Goal: Task Accomplishment & Management: Use online tool/utility

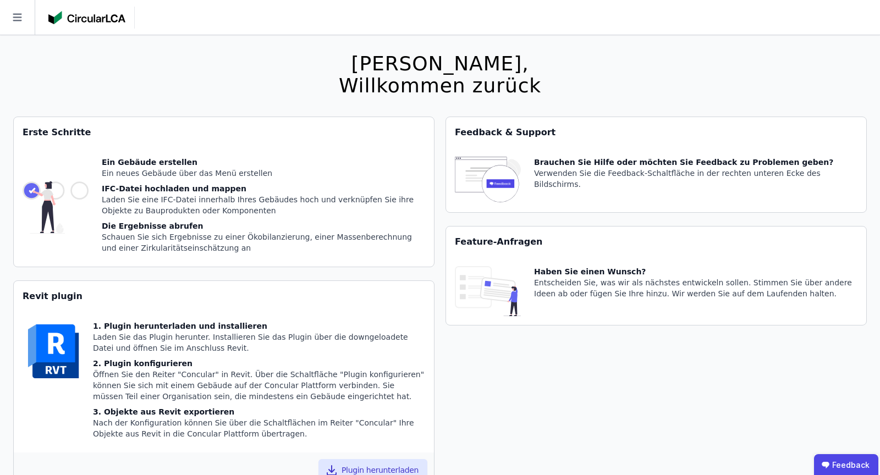
click at [14, 15] on icon at bounding box center [17, 17] width 35 height 35
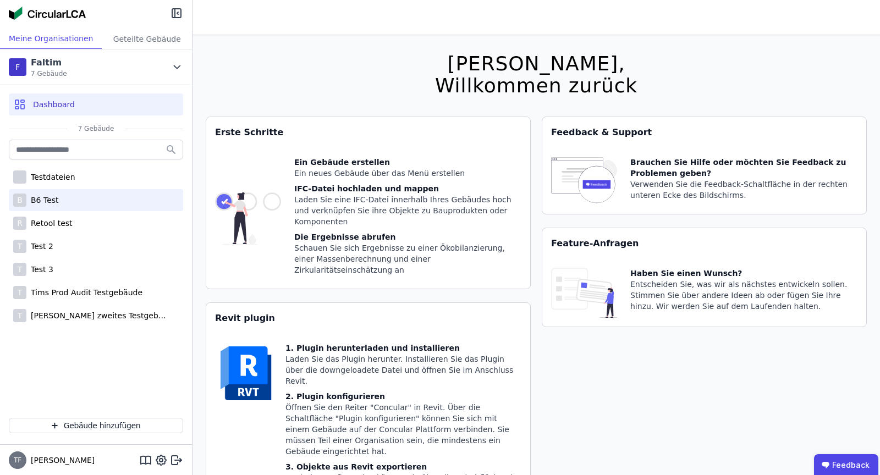
click at [67, 202] on div "B B6 Test" at bounding box center [96, 200] width 174 height 22
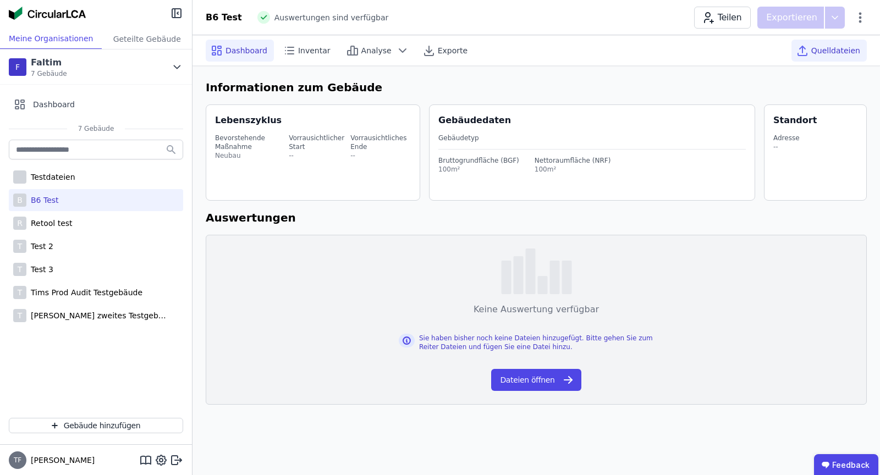
click at [814, 51] on div "Quelldateien" at bounding box center [829, 51] width 75 height 22
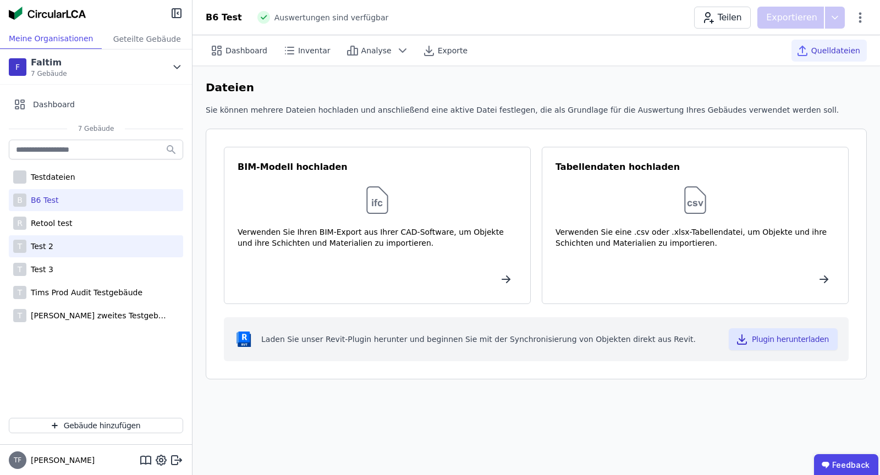
click at [63, 238] on div "T Test 2" at bounding box center [96, 246] width 174 height 22
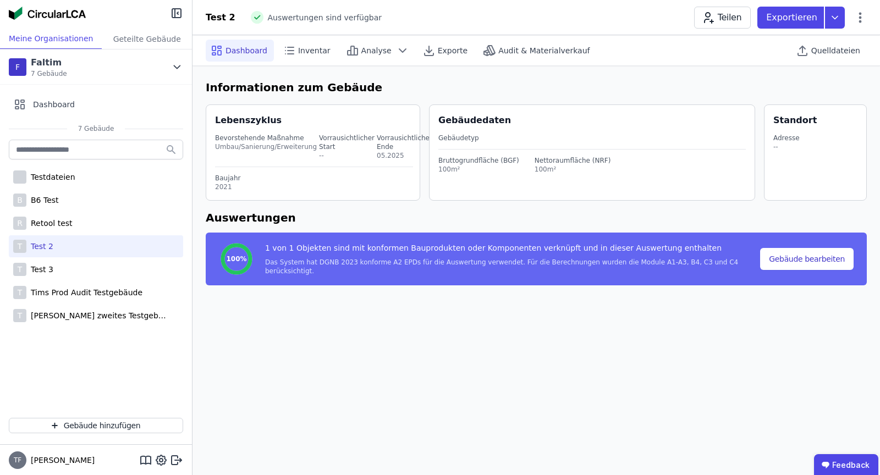
select select "*"
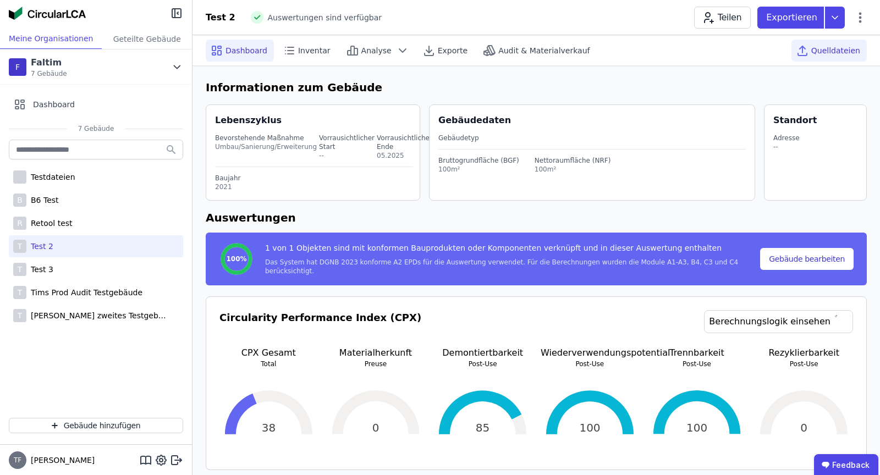
click at [845, 45] on span "Quelldateien" at bounding box center [835, 50] width 49 height 11
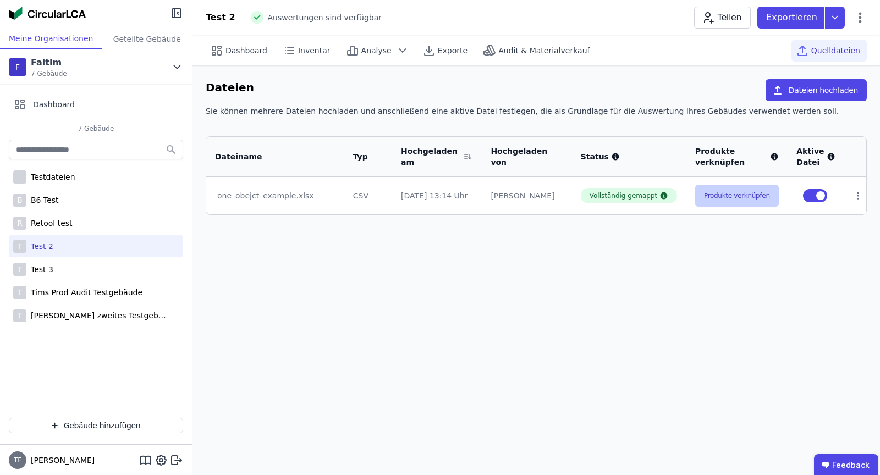
click at [720, 197] on button "Produkte verknüpfen" at bounding box center [737, 196] width 84 height 22
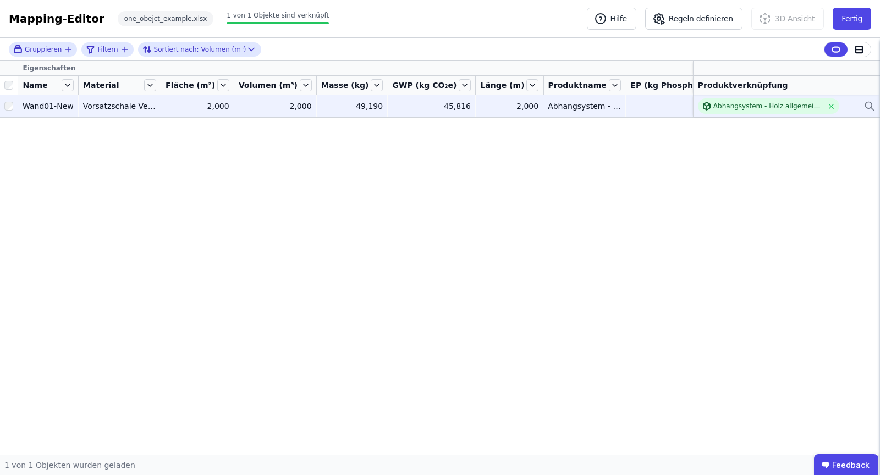
click at [333, 98] on td "49,190 49,190" at bounding box center [353, 106] width 72 height 22
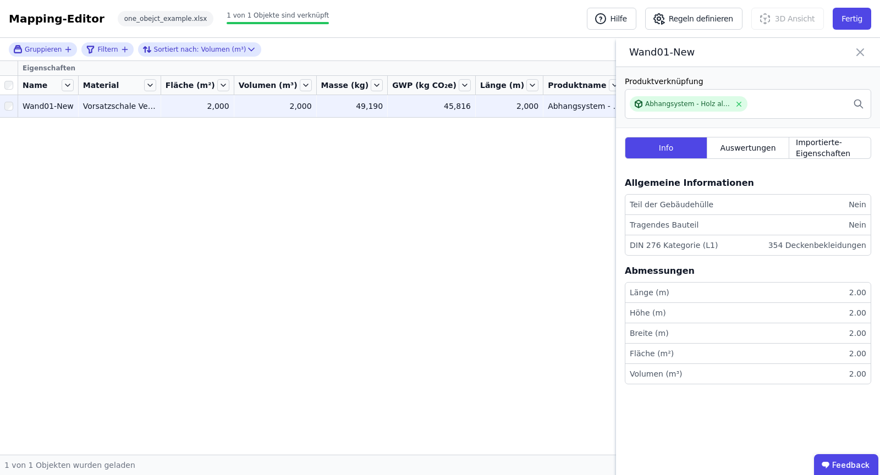
click at [862, 52] on icon at bounding box center [860, 52] width 13 height 15
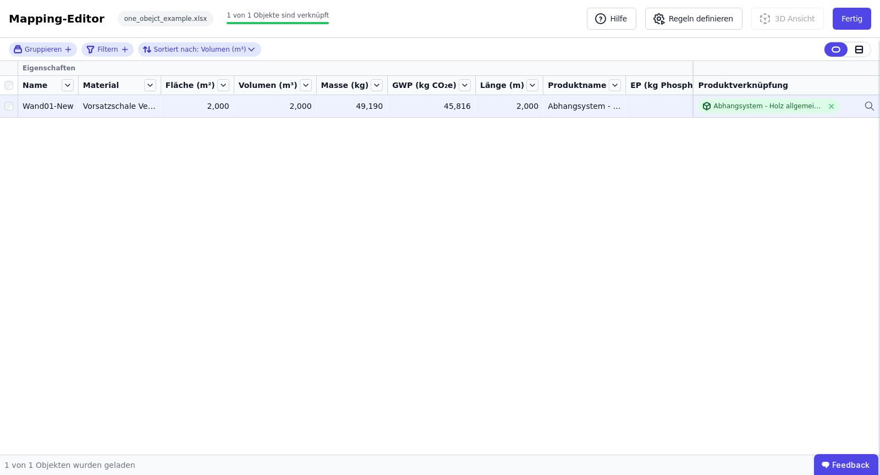
click at [846, 107] on div "Abhangsystem - [PERSON_NAME] allgemein (20 Jahre)" at bounding box center [786, 105] width 177 height 15
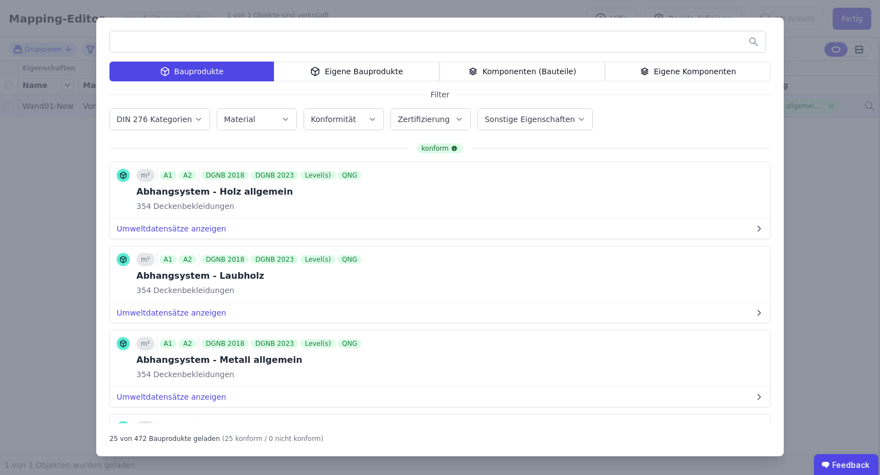
click at [323, 47] on input "text" at bounding box center [438, 42] width 656 height 20
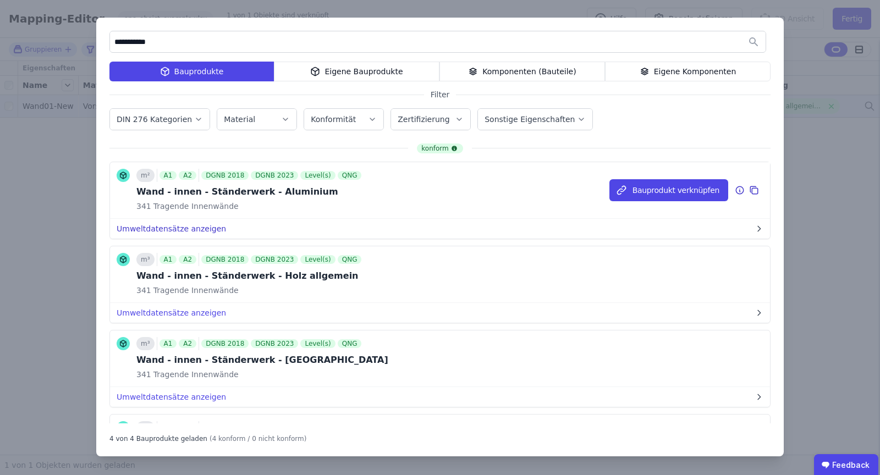
type input "**********"
click at [210, 223] on button "Umweltdatensätze anzeigen" at bounding box center [440, 229] width 660 height 20
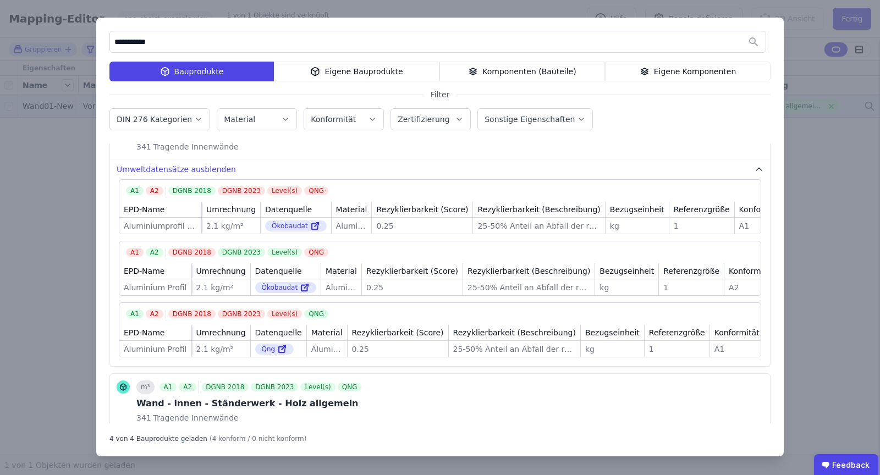
scroll to position [75, 0]
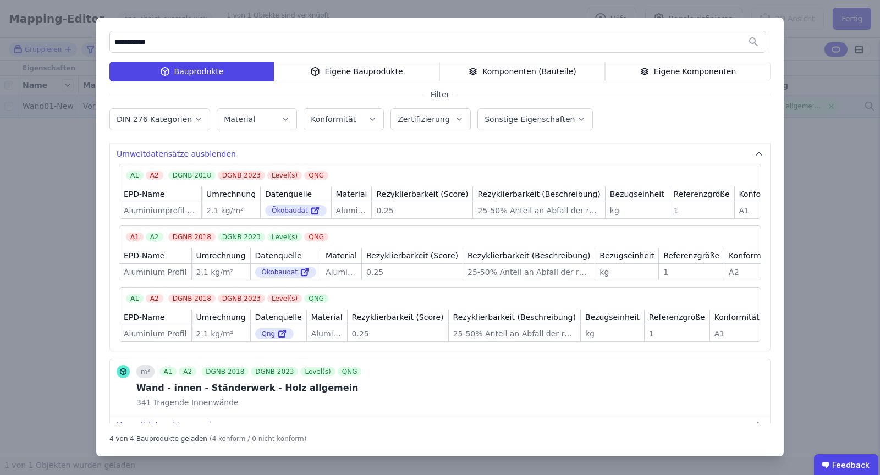
click at [224, 210] on div "2.1 kg/m²" at bounding box center [231, 210] width 50 height 11
drag, startPoint x: 221, startPoint y: 210, endPoint x: 210, endPoint y: 233, distance: 26.1
click at [221, 211] on div "2.1 kg/m²" at bounding box center [231, 210] width 50 height 11
drag, startPoint x: 584, startPoint y: 275, endPoint x: 575, endPoint y: 275, distance: 8.8
click at [595, 275] on td "kg kg" at bounding box center [627, 272] width 64 height 16
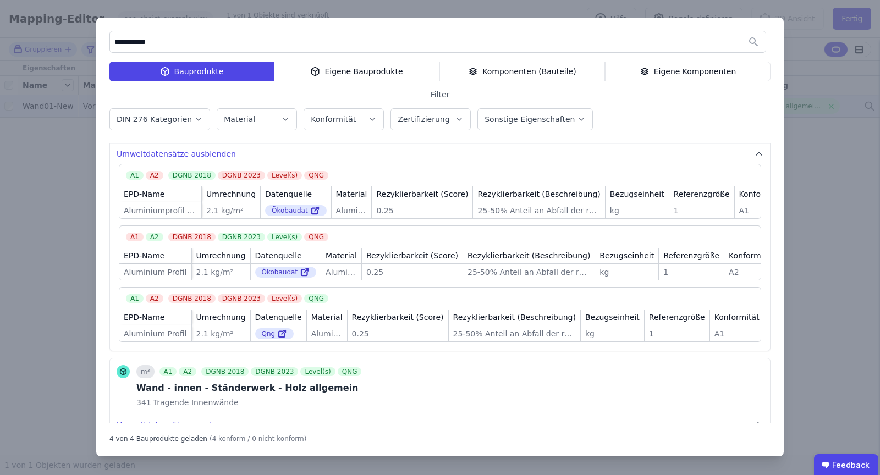
click at [600, 274] on div "kg" at bounding box center [627, 272] width 54 height 11
click at [600, 275] on div "kg" at bounding box center [627, 272] width 54 height 11
click at [843, 246] on div "**********" at bounding box center [440, 237] width 880 height 475
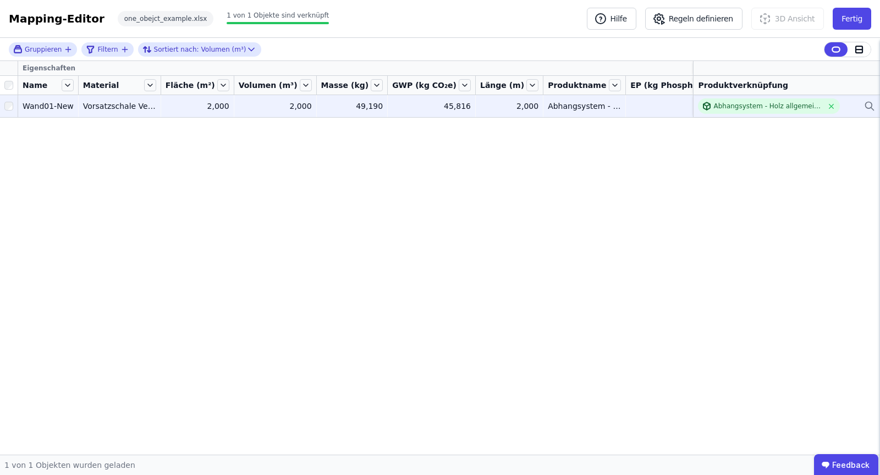
click at [803, 250] on div "Eigenschaften Name Material Fläche (m²) Volumen (m³) Masse (kg) GWP (kg CO₂e) L…" at bounding box center [440, 258] width 880 height 394
click at [630, 103] on div "0,000" at bounding box center [685, 106] width 111 height 11
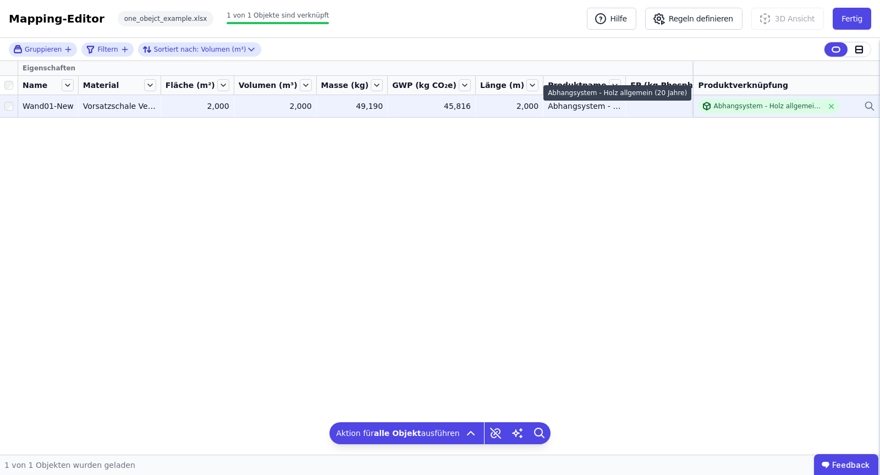
click at [582, 110] on td "Abhangsystem - Holz allgemein (20 Jahre) Abhangsystem - Holz allgemein (20 Jahr…" at bounding box center [585, 106] width 83 height 22
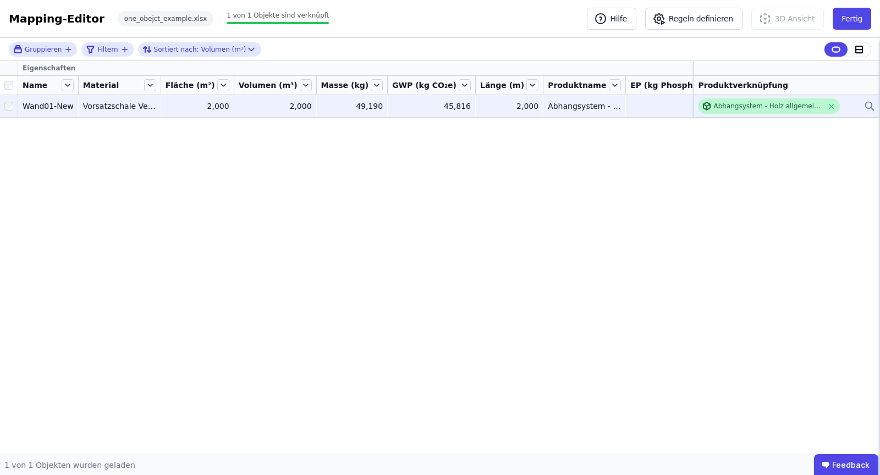
click at [723, 106] on div "Abhangsystem - [PERSON_NAME] allgemein (20 Jahre)" at bounding box center [768, 106] width 109 height 9
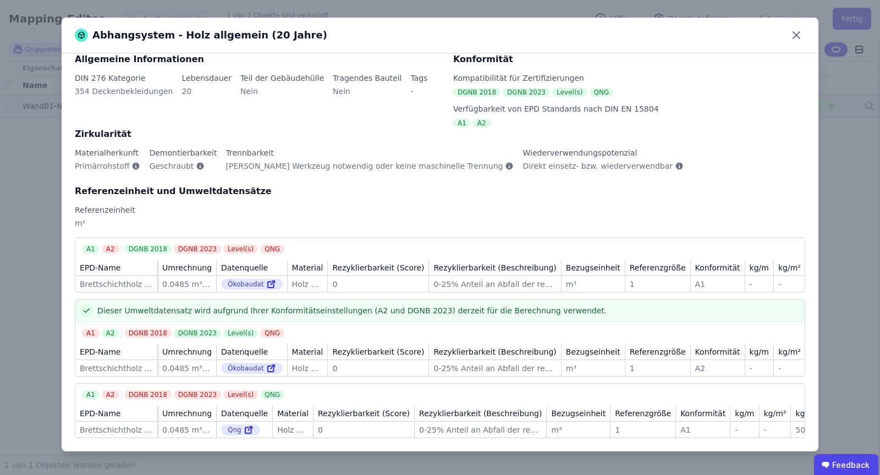
scroll to position [0, 0]
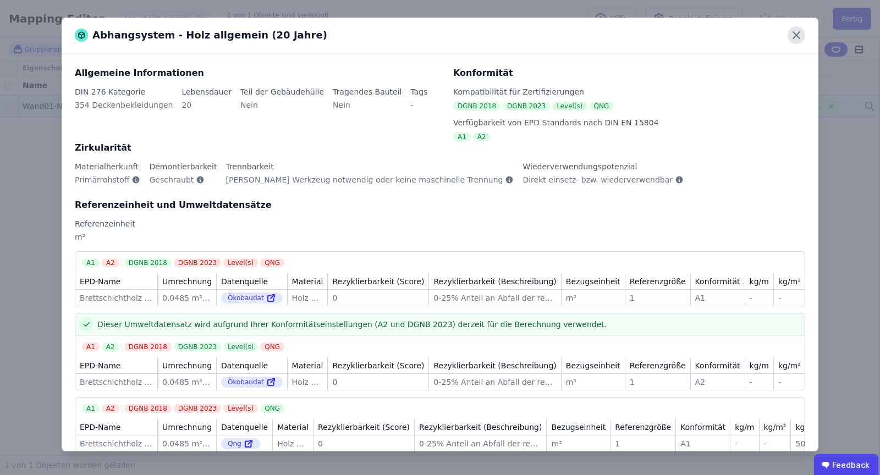
click at [799, 36] on icon at bounding box center [796, 35] width 7 height 7
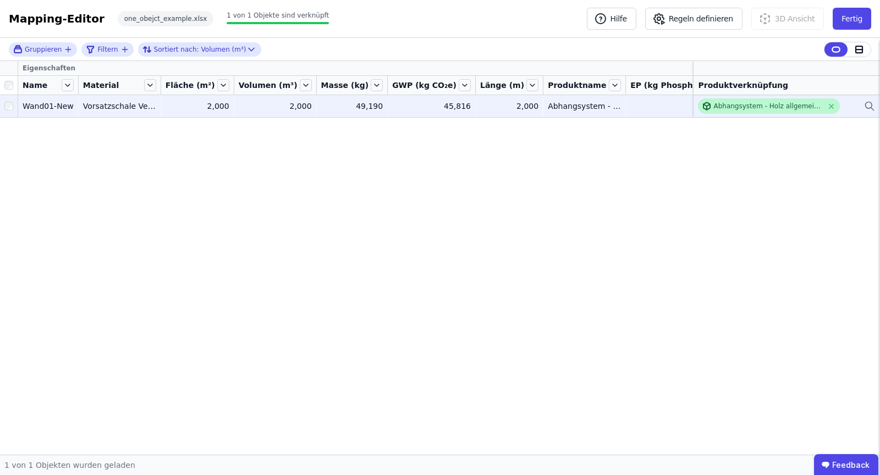
click at [738, 106] on div "Abhangsystem - [PERSON_NAME] allgemein (20 Jahre)" at bounding box center [768, 106] width 109 height 9
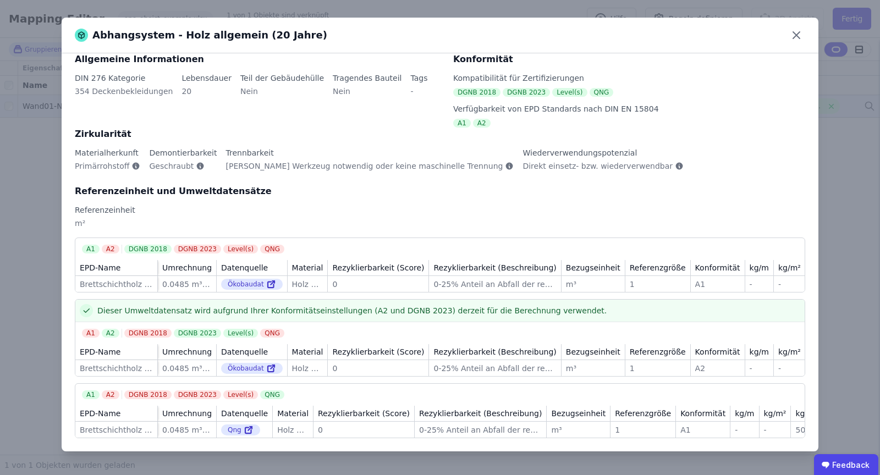
scroll to position [23, 0]
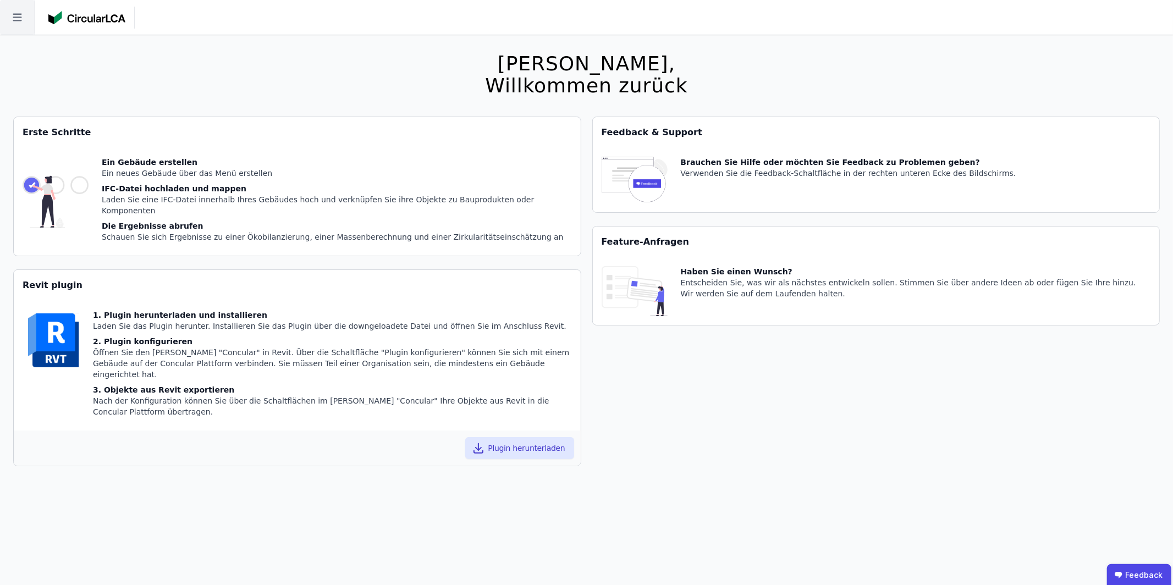
click at [0, 20] on icon at bounding box center [17, 17] width 35 height 35
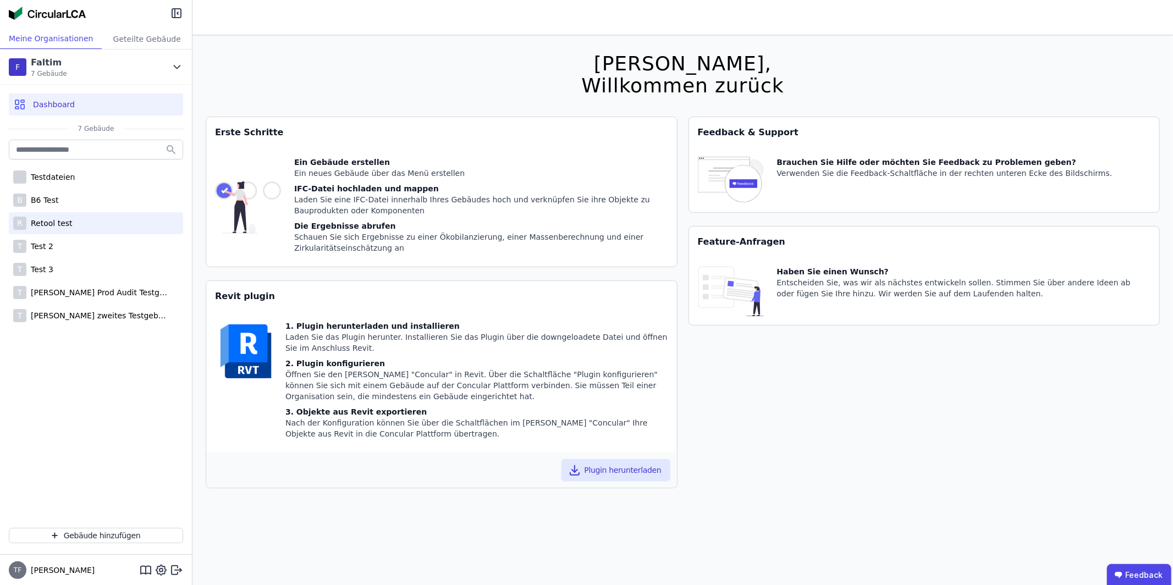
click at [98, 232] on div "R Retool test" at bounding box center [96, 223] width 174 height 22
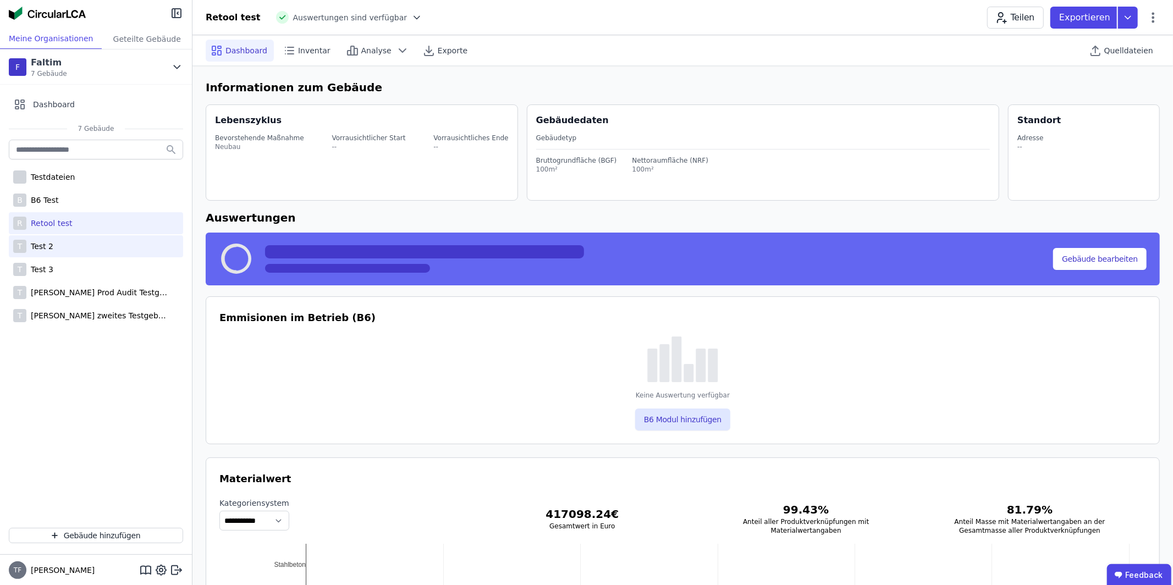
select select "*"
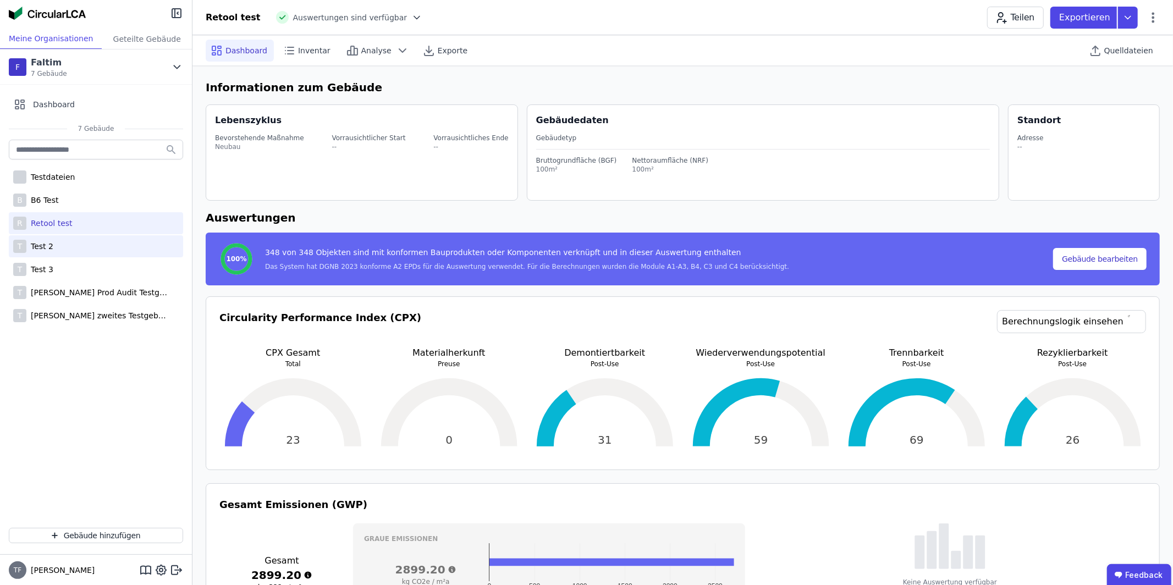
click at [92, 243] on div "T Test 2" at bounding box center [96, 246] width 174 height 22
select select "*"
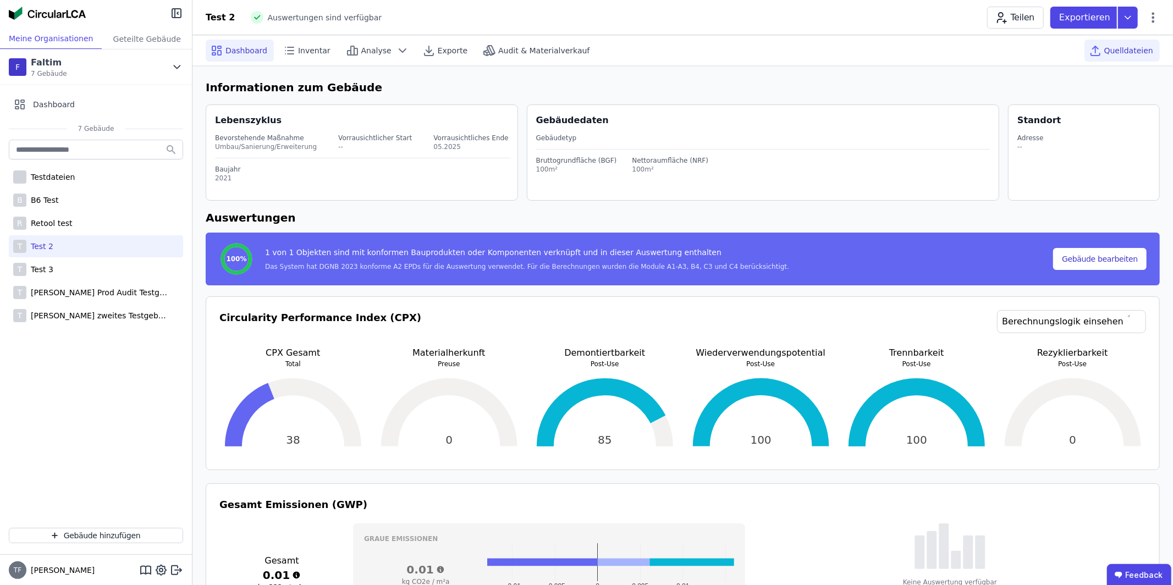
click at [1123, 54] on span "Quelldateien" at bounding box center [1129, 50] width 49 height 11
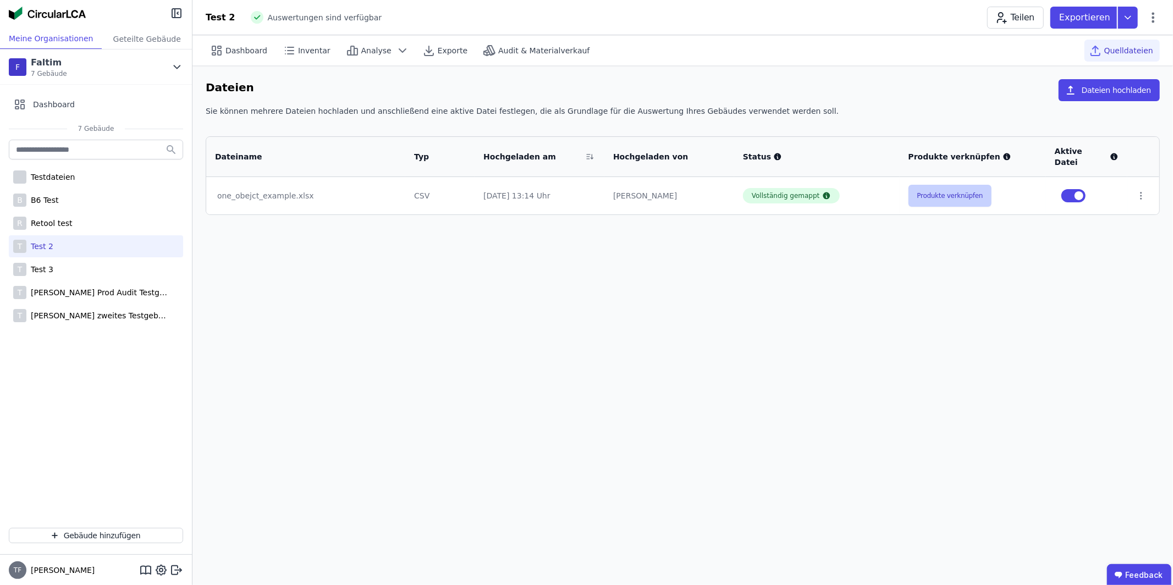
click at [950, 193] on button "Produkte verknüpfen" at bounding box center [951, 196] width 84 height 22
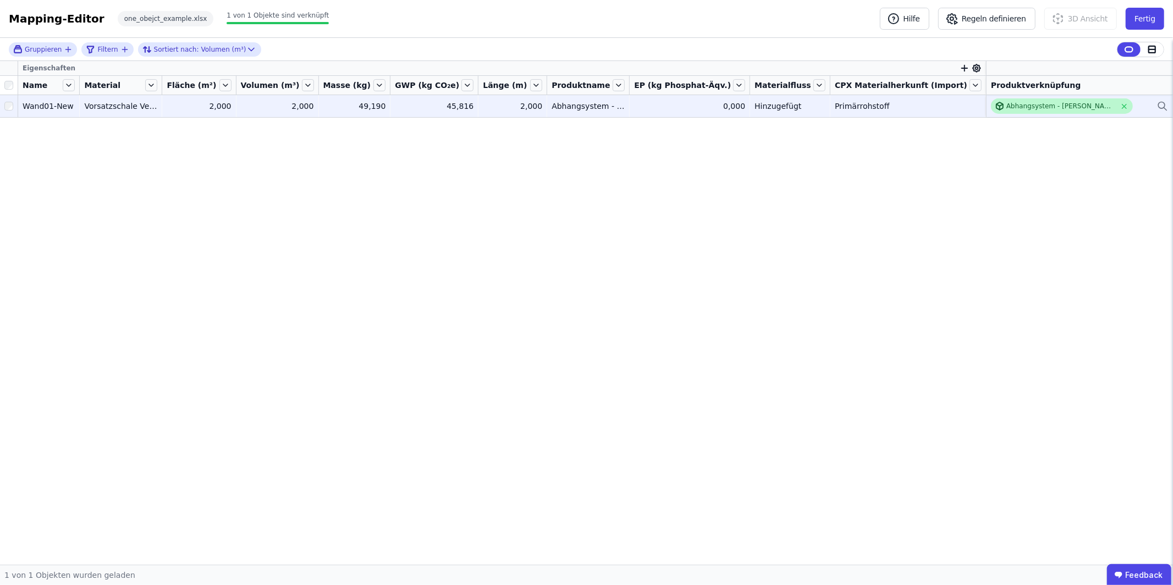
click at [1003, 105] on icon at bounding box center [1000, 106] width 9 height 9
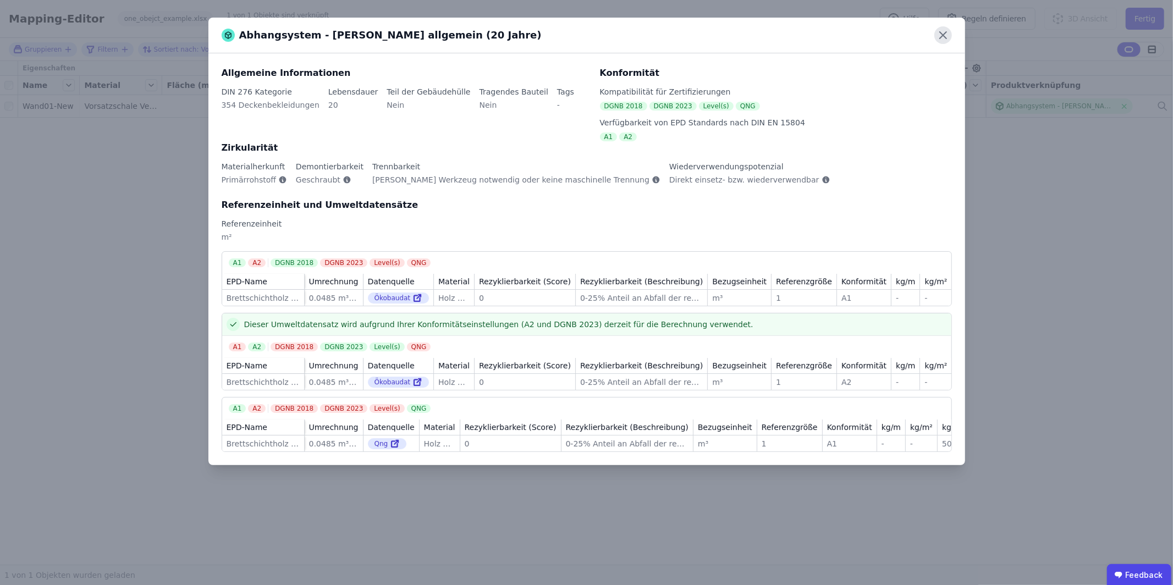
click at [943, 31] on icon at bounding box center [944, 35] width 18 height 18
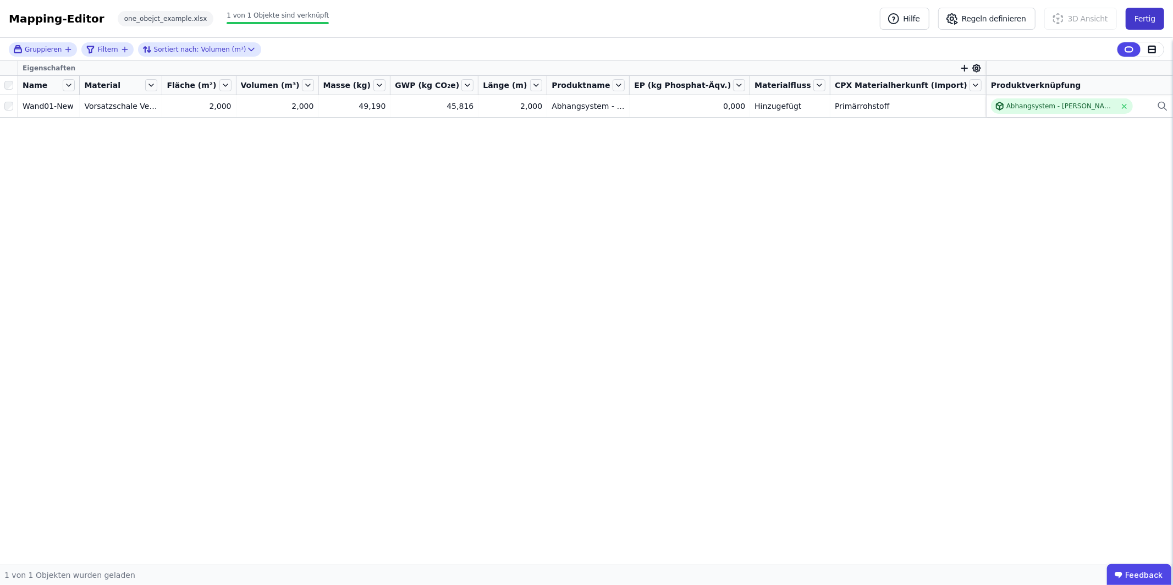
click at [1152, 24] on button "Fertig" at bounding box center [1145, 19] width 39 height 22
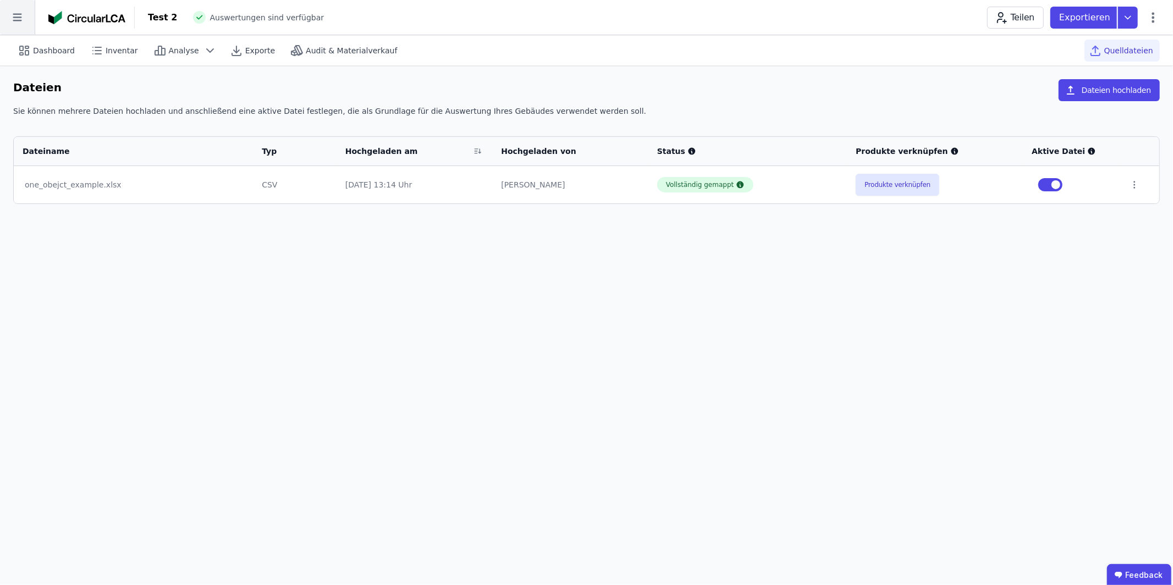
click at [19, 17] on icon at bounding box center [17, 18] width 9 height 8
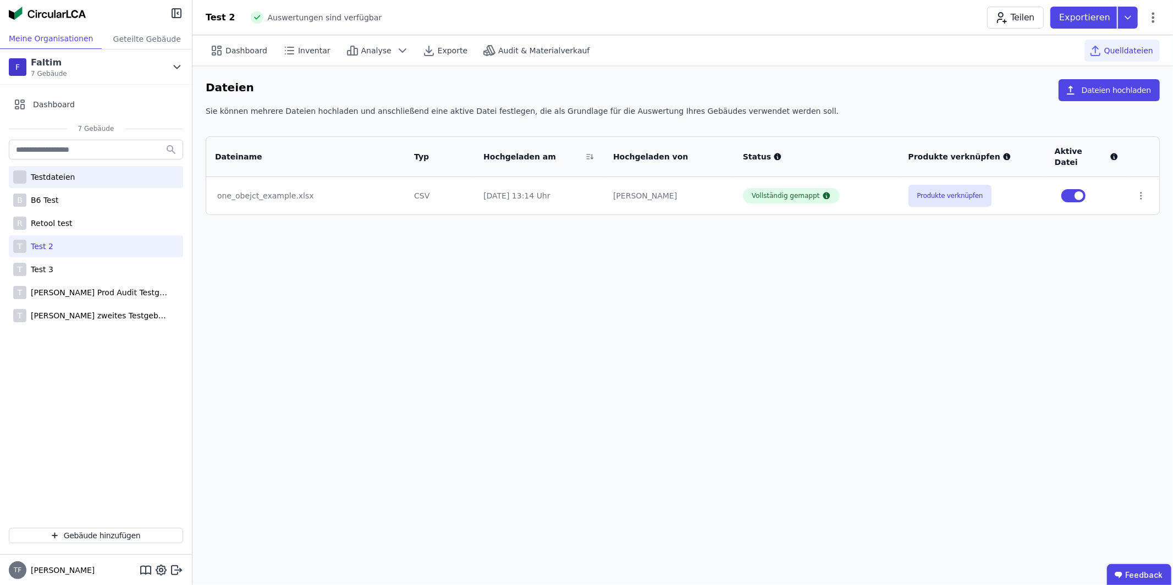
click at [59, 182] on div "Testdateien" at bounding box center [50, 177] width 49 height 11
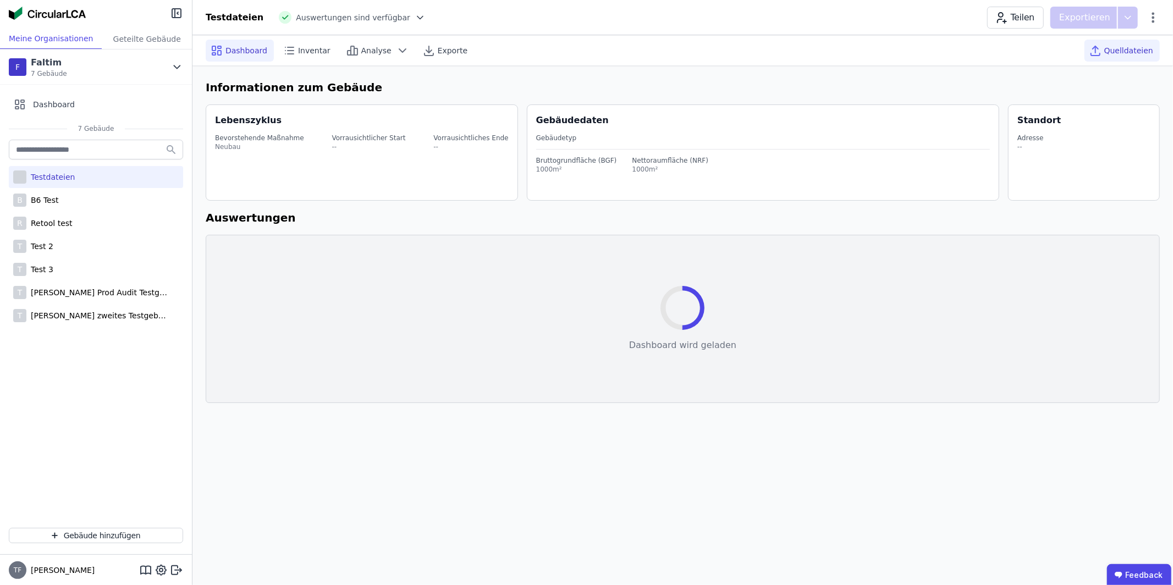
click at [1132, 45] on span "Quelldateien" at bounding box center [1129, 50] width 49 height 11
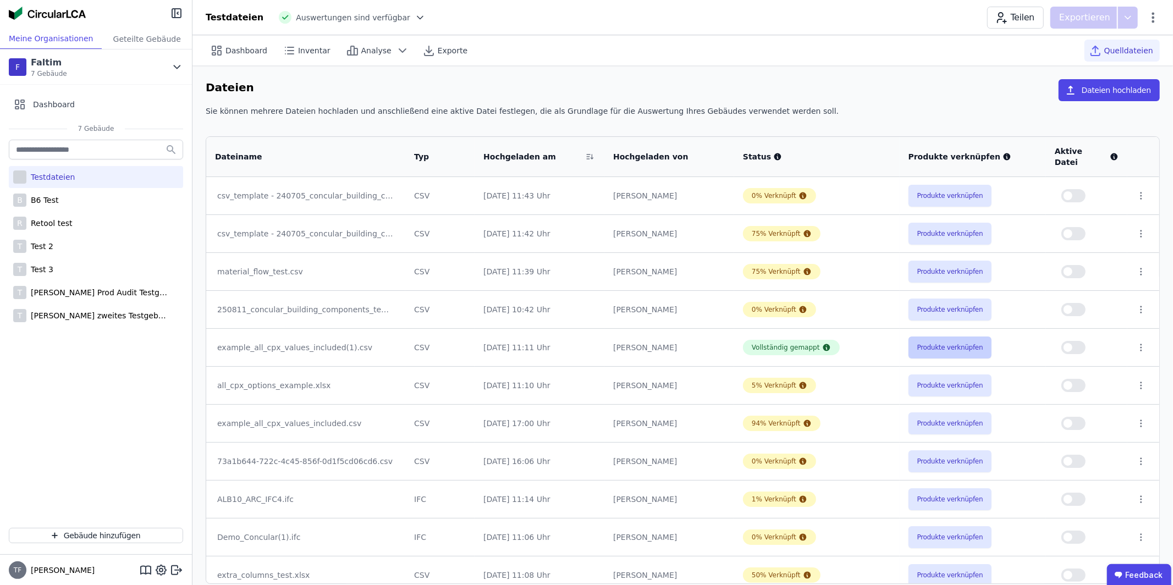
click at [951, 341] on button "Produkte verknüpfen" at bounding box center [951, 348] width 84 height 22
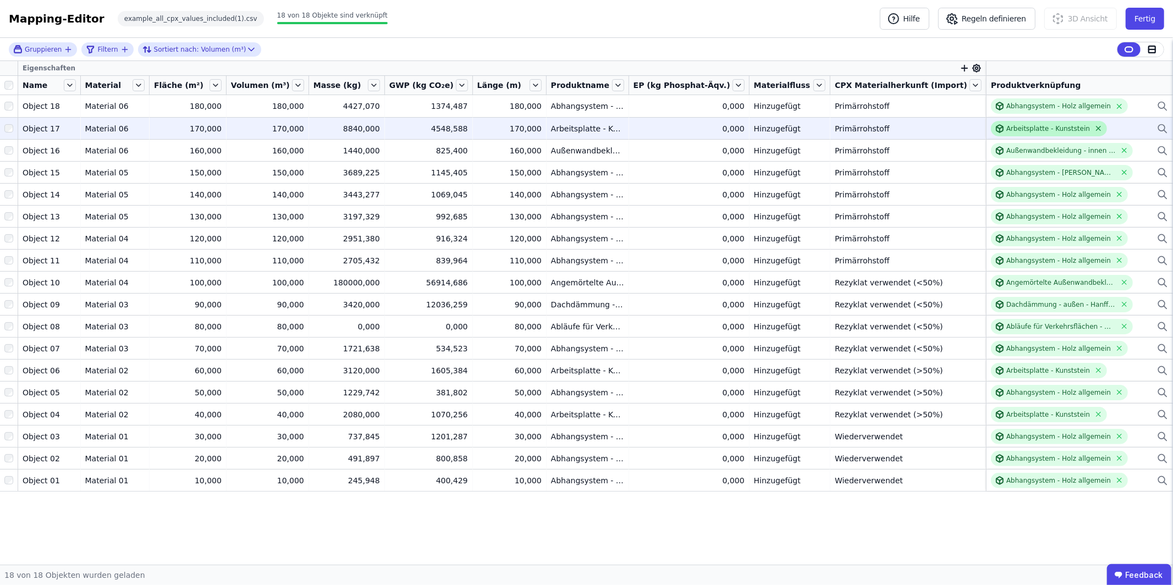
click at [1095, 129] on icon at bounding box center [1099, 128] width 8 height 8
click at [1096, 128] on div "Verknüpfe ein Bauprodukt oder eine Komponente" at bounding box center [1072, 128] width 163 height 9
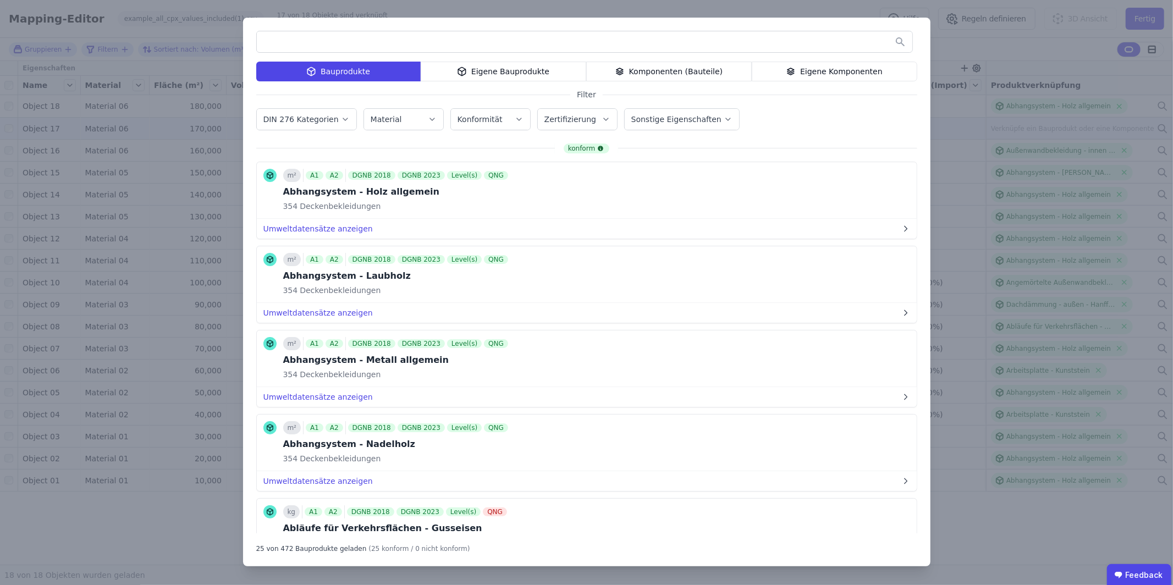
click at [702, 72] on div "Komponenten (Bauteile)" at bounding box center [669, 72] width 166 height 20
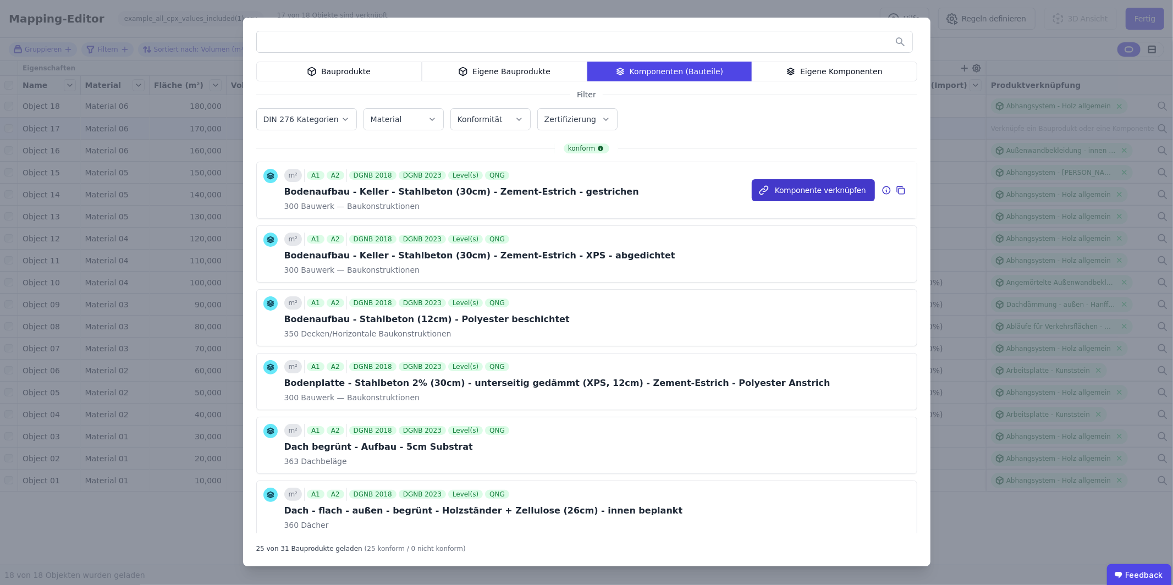
click at [785, 192] on button "Komponente verknüpfen" at bounding box center [813, 190] width 123 height 22
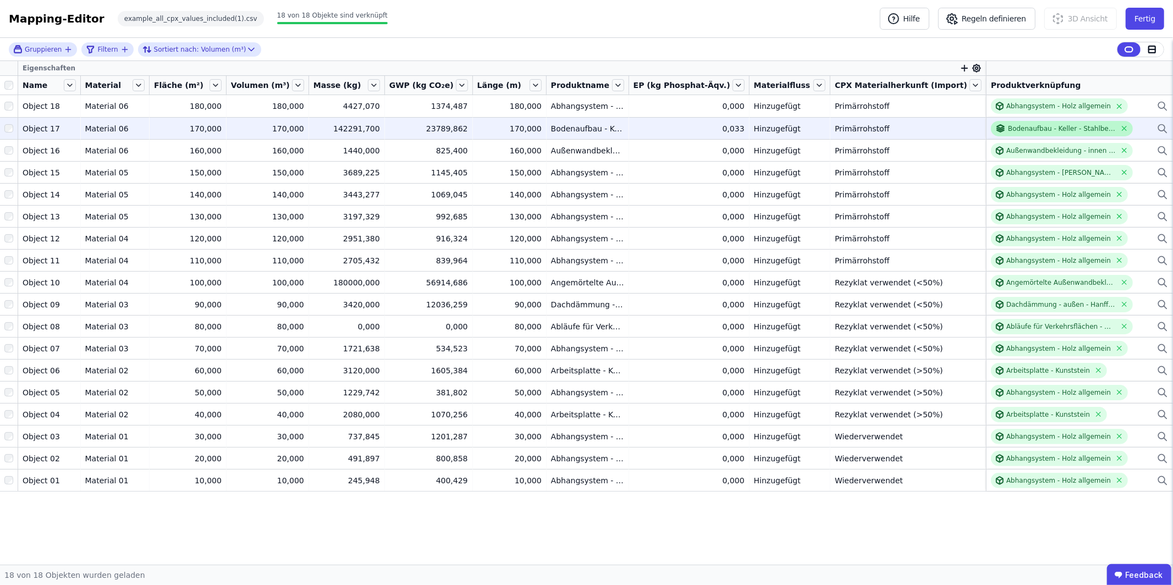
click at [1040, 128] on div "Bodenaufbau - Keller - Stahlbeton (30cm) - Zement-Estrich - gestrichen" at bounding box center [1062, 128] width 108 height 9
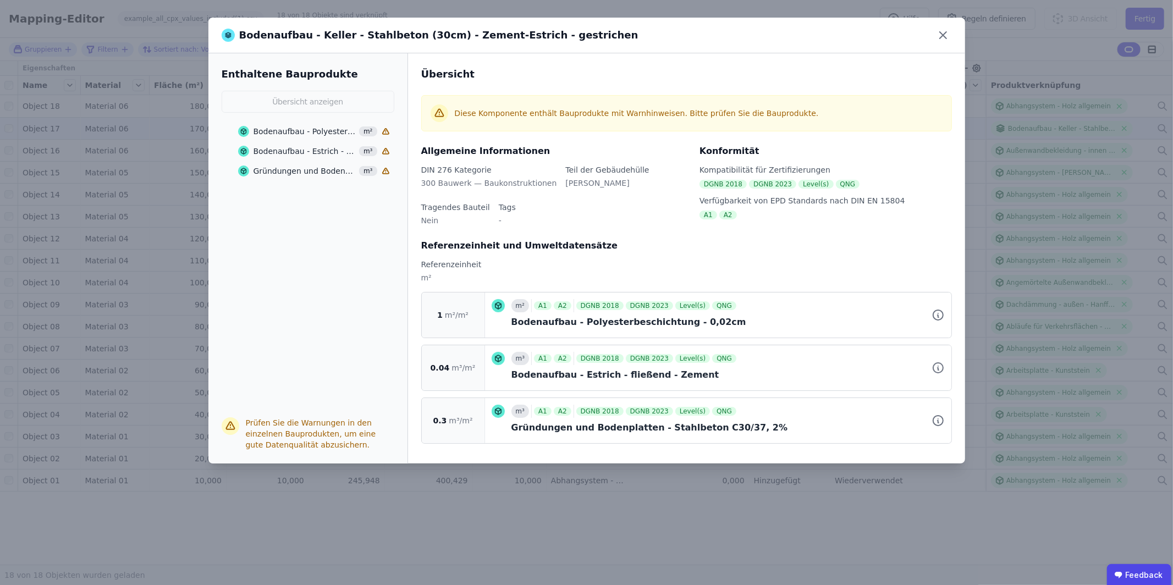
click at [323, 130] on div "Bodenaufbau - Polyesterbeschichtung - 0,02cm" at bounding box center [305, 131] width 103 height 11
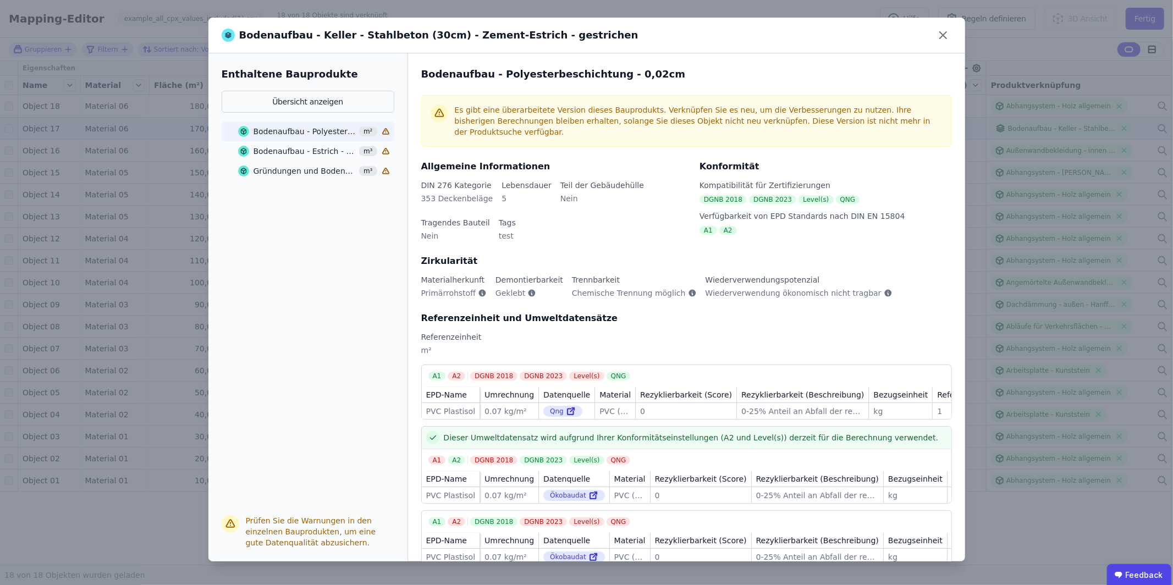
click at [316, 147] on div "Bodenaufbau - Estrich - fließend - Zement" at bounding box center [305, 151] width 103 height 11
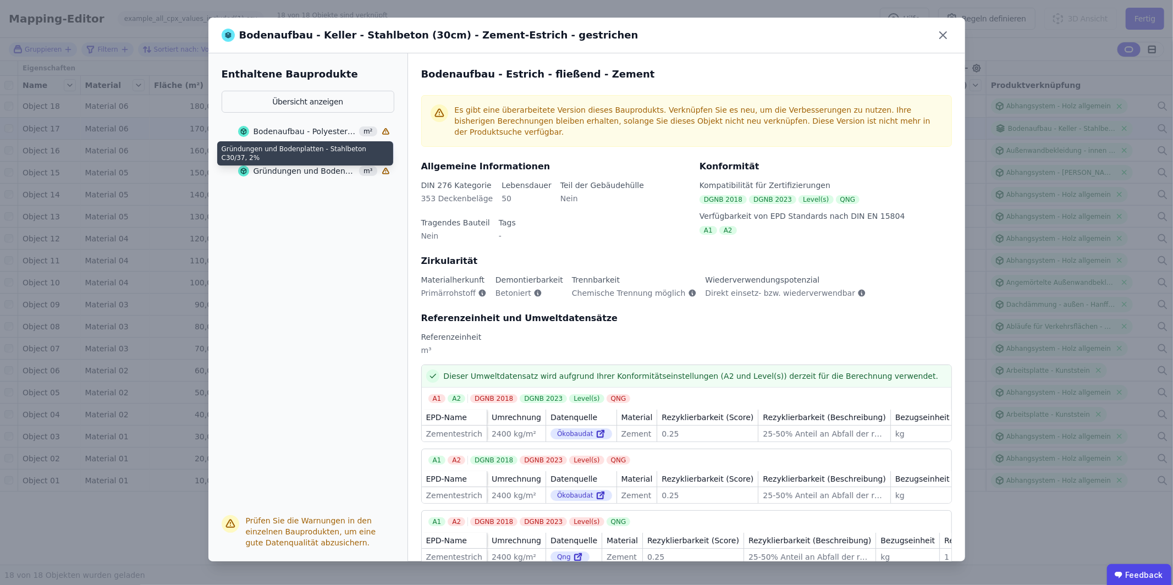
click at [310, 168] on div "Gründungen und Bodenplatten - Stahlbeton C30/37, 2%" at bounding box center [305, 171] width 103 height 11
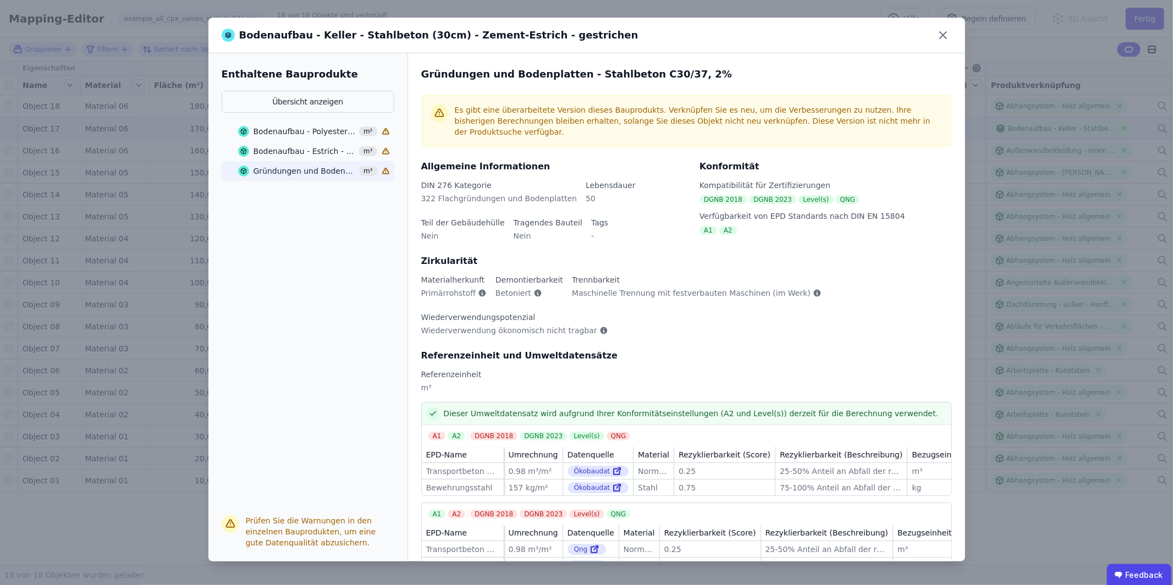
click at [321, 122] on div "Bodenaufbau - Polyesterbeschichtung - 0,02cm m²" at bounding box center [314, 132] width 152 height 20
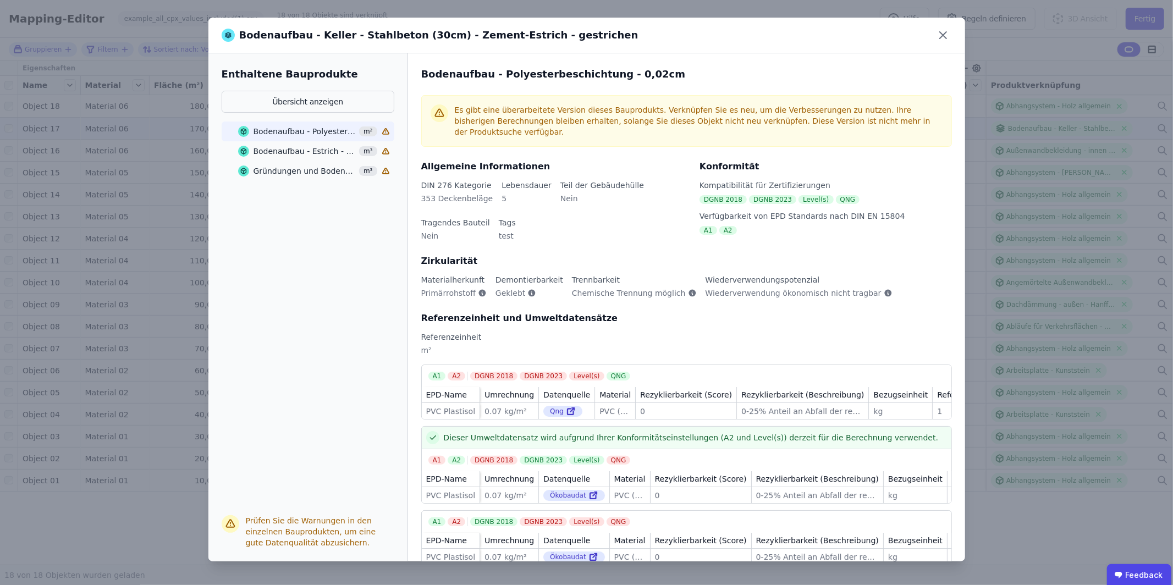
click at [320, 146] on div "Bodenaufbau - Estrich - fließend - Zement" at bounding box center [305, 151] width 103 height 11
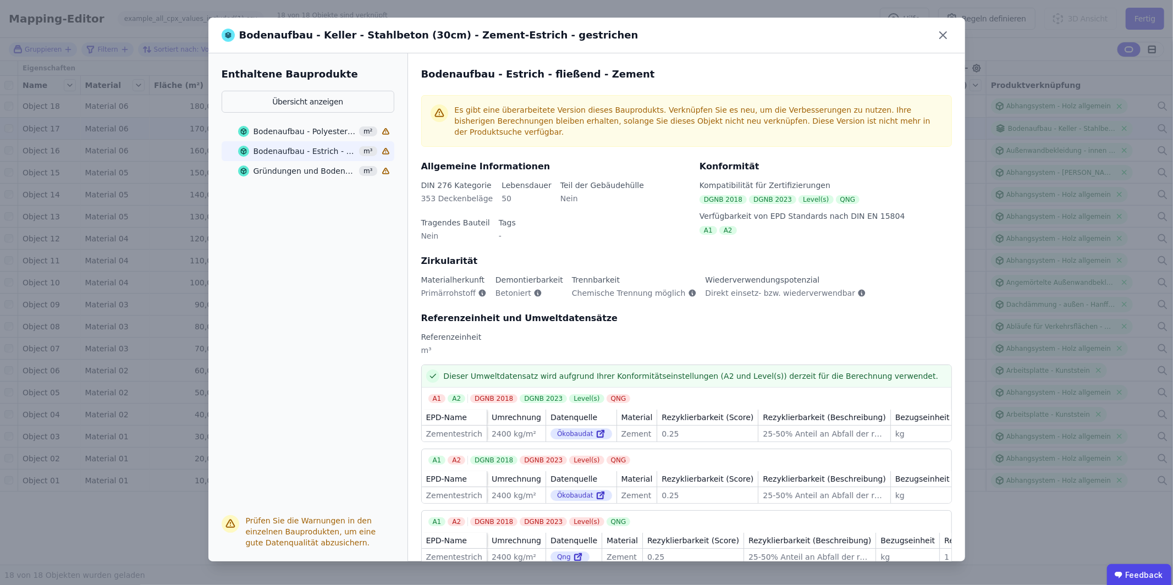
click at [311, 167] on div "Gründungen und Bodenplatten - Stahlbeton C30/37, 2%" at bounding box center [305, 171] width 103 height 11
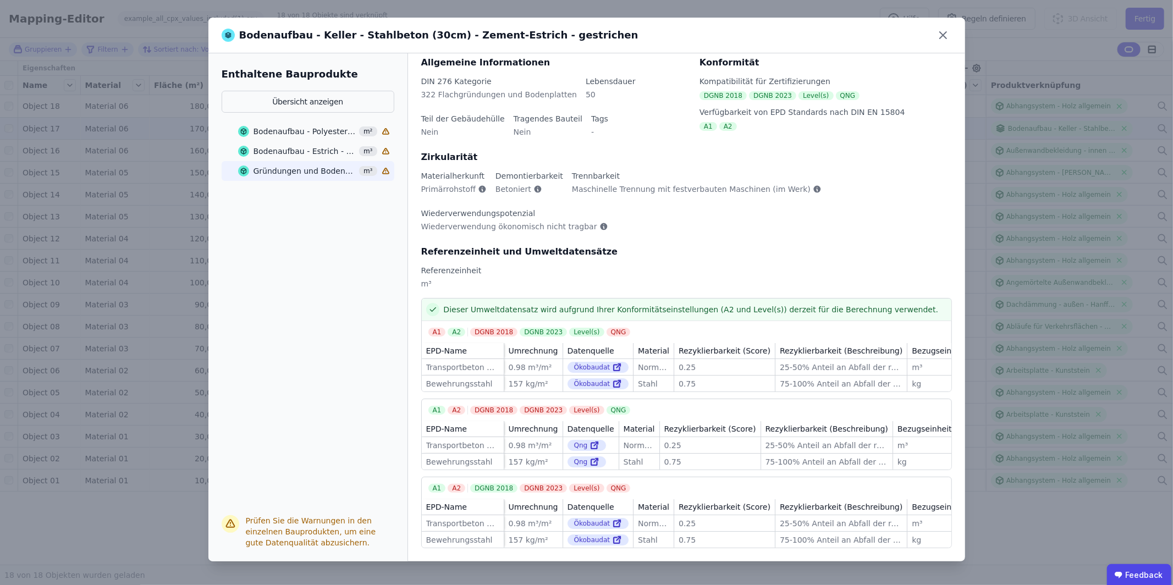
scroll to position [114, 0]
click at [312, 147] on div "Bodenaufbau - Estrich - fließend - Zement" at bounding box center [305, 151] width 103 height 11
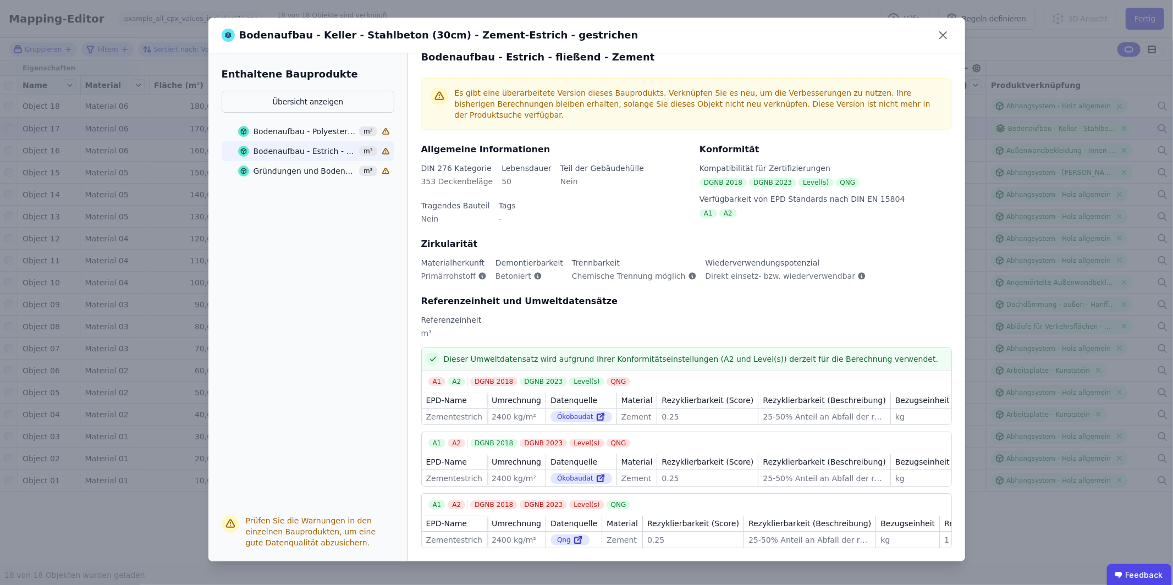
click at [309, 129] on div "Bodenaufbau - Polyesterbeschichtung - 0,02cm" at bounding box center [305, 131] width 103 height 11
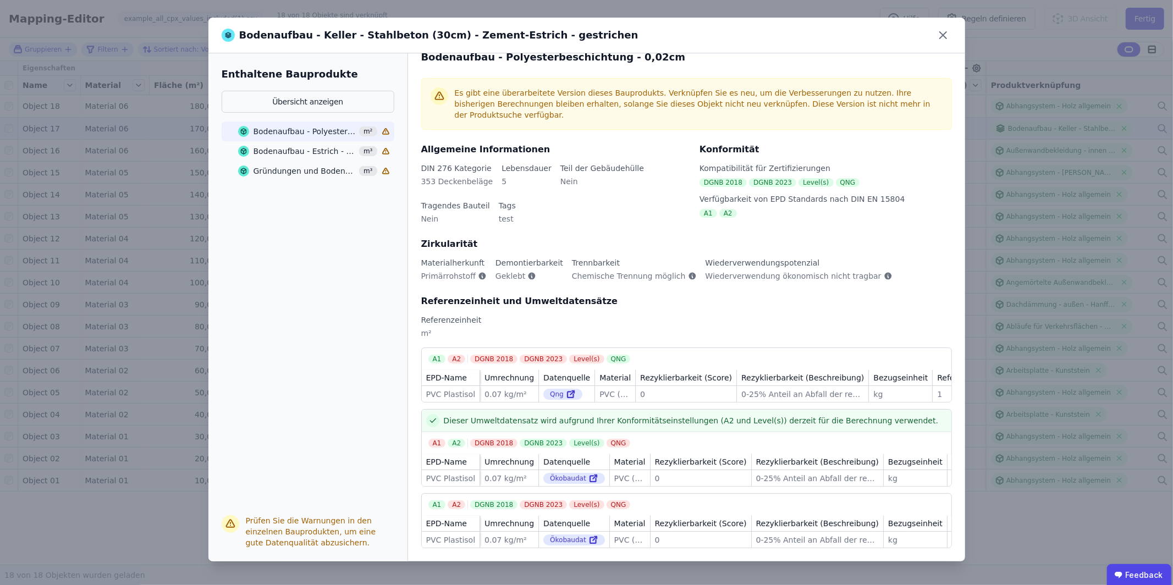
click at [301, 146] on div "Bodenaufbau - Estrich - fließend - Zement" at bounding box center [305, 151] width 103 height 11
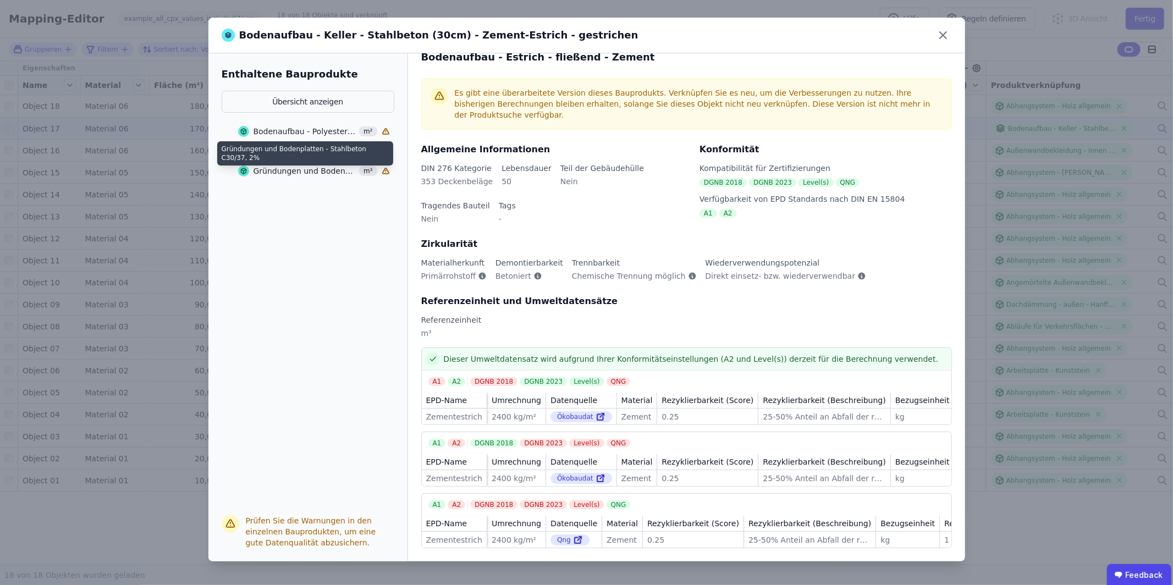
click at [303, 172] on div "Gründungen und Bodenplatten - Stahlbeton C30/37, 2%" at bounding box center [305, 171] width 103 height 11
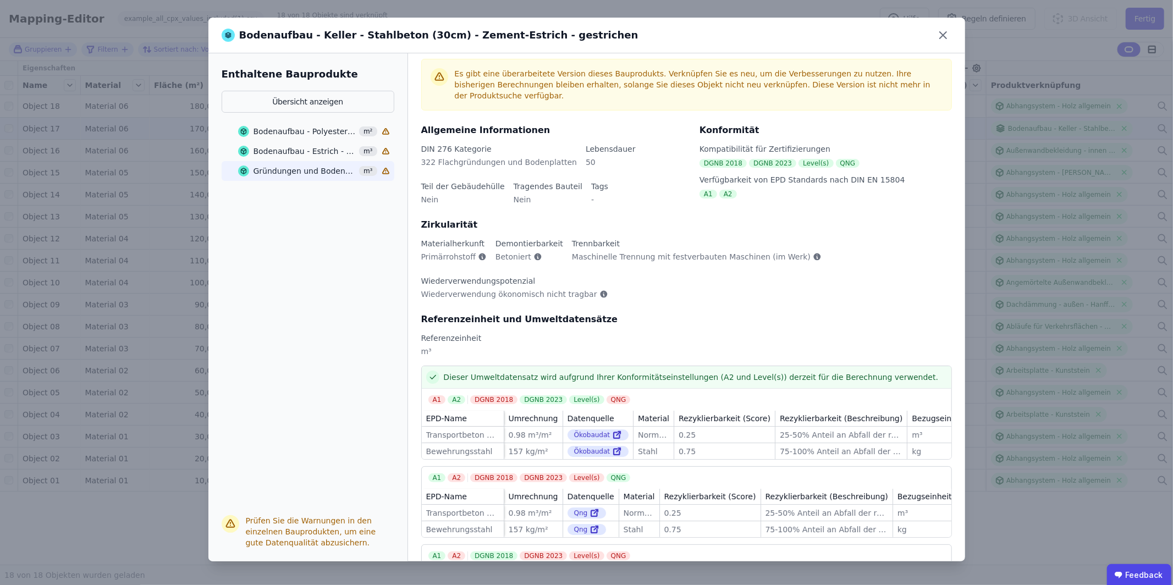
scroll to position [24, 0]
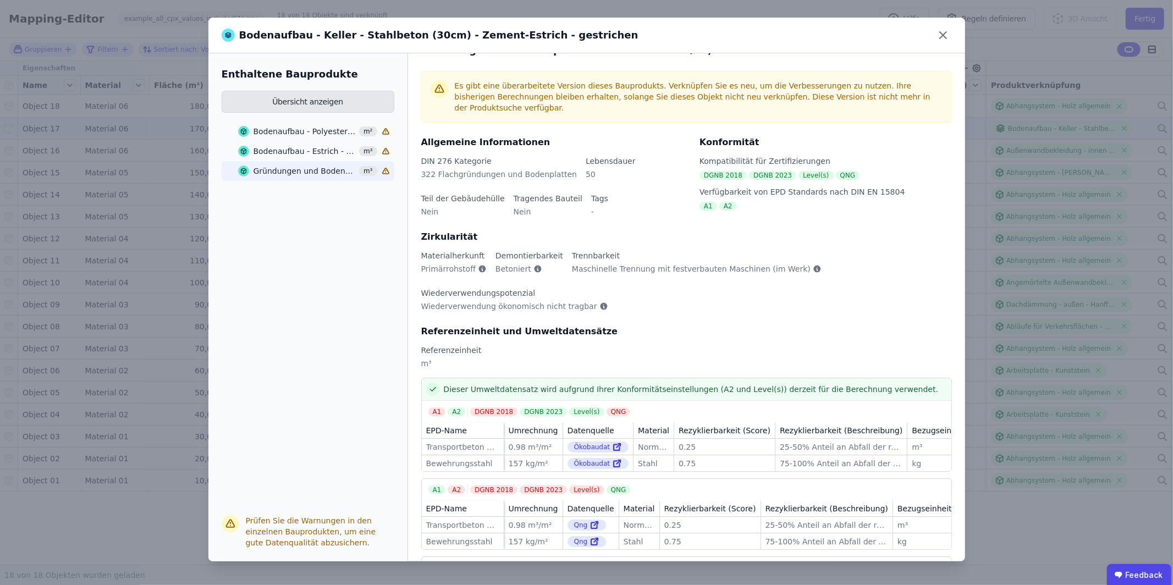
click at [338, 102] on button "Übersicht anzeigen" at bounding box center [308, 102] width 173 height 22
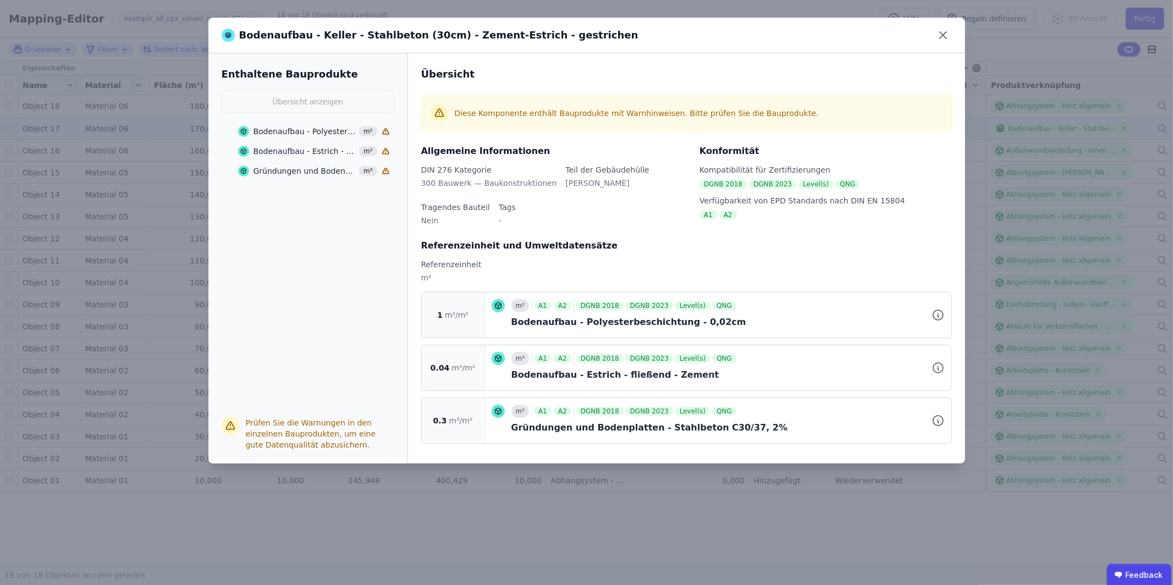
click at [307, 133] on div "Bodenaufbau - Polyesterbeschichtung - 0,02cm" at bounding box center [305, 131] width 103 height 11
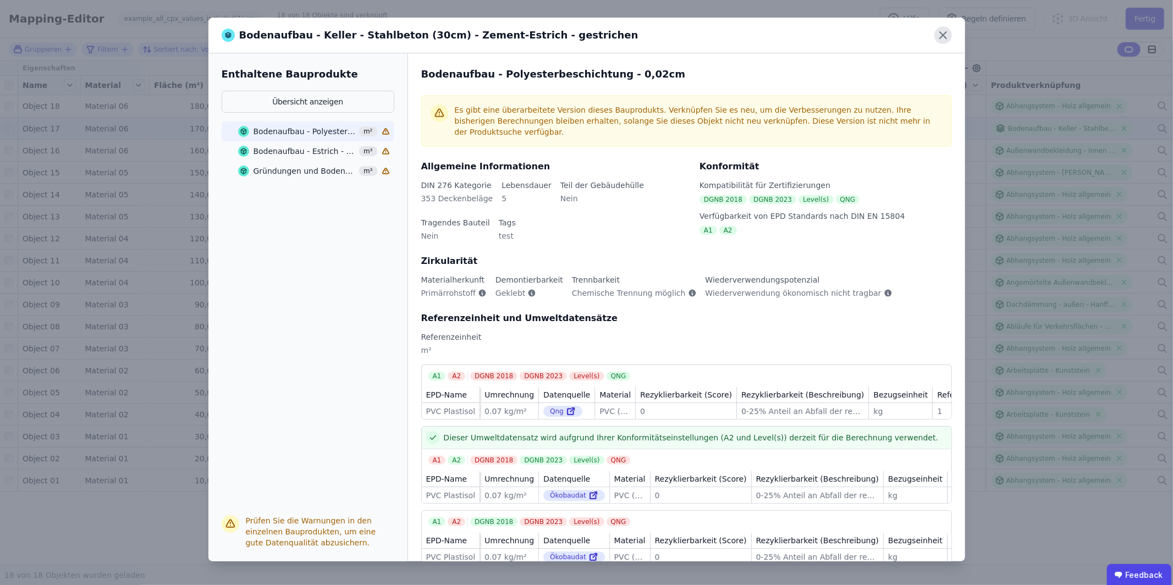
click at [948, 32] on icon at bounding box center [944, 35] width 18 height 18
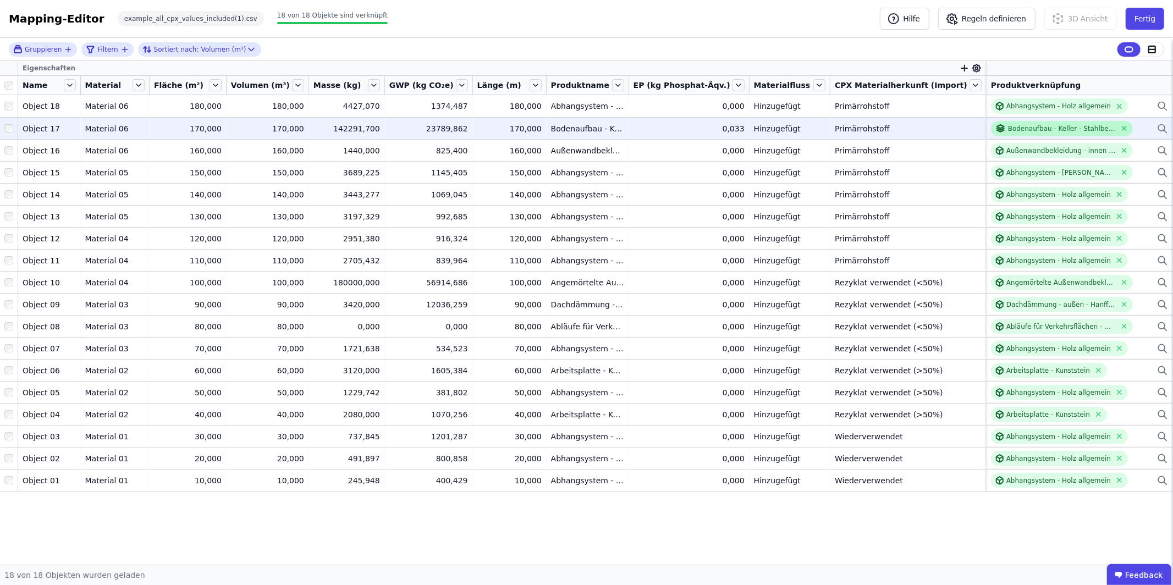
click at [1040, 130] on div "Bodenaufbau - Keller - Stahlbeton (30cm) - Zement-Estrich - gestrichen" at bounding box center [1062, 128] width 108 height 9
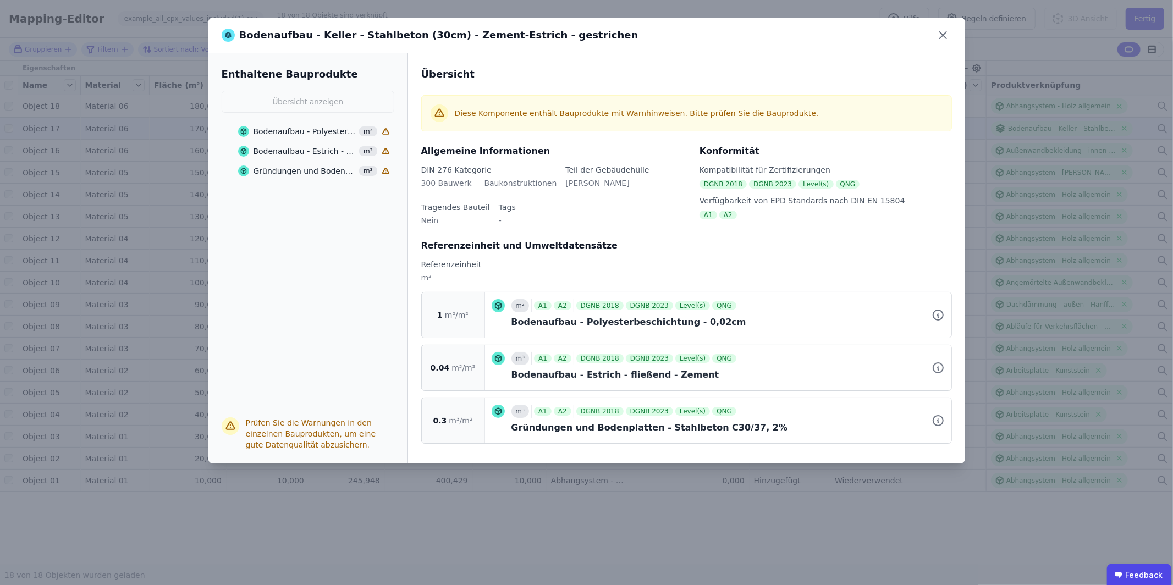
click at [311, 133] on div "Bodenaufbau - Polyesterbeschichtung - 0,02cm" at bounding box center [305, 131] width 103 height 11
